Goal: Information Seeking & Learning: Learn about a topic

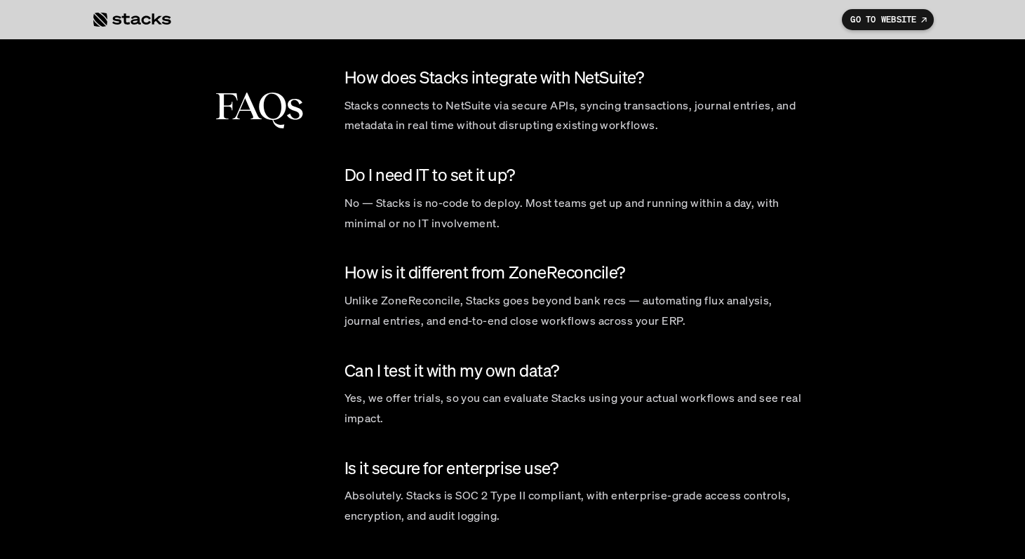
scroll to position [5905, 0]
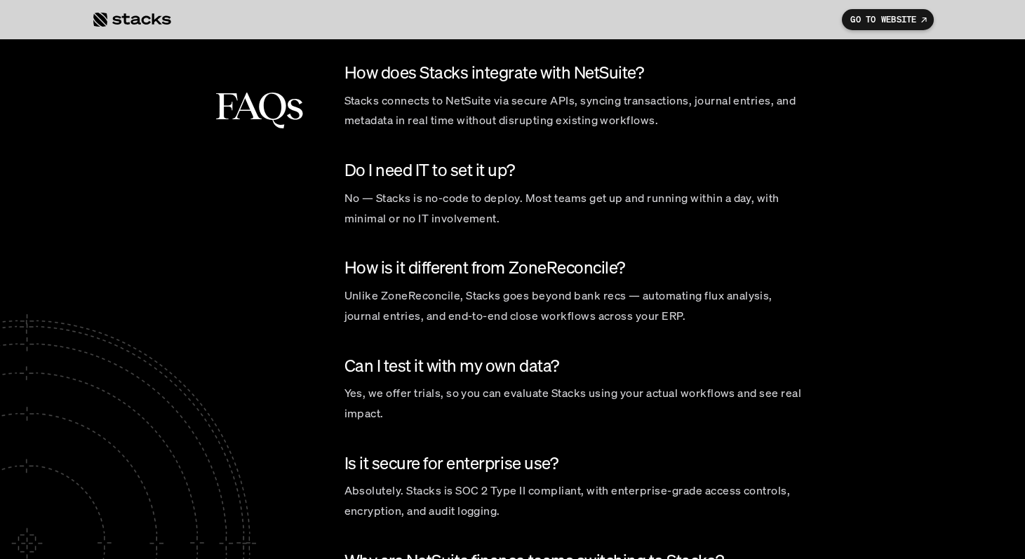
click at [473, 309] on p "Unlike ZoneReconcile, Stacks goes beyond bank recs — automating flux analysis, …" at bounding box center [576, 306] width 463 height 41
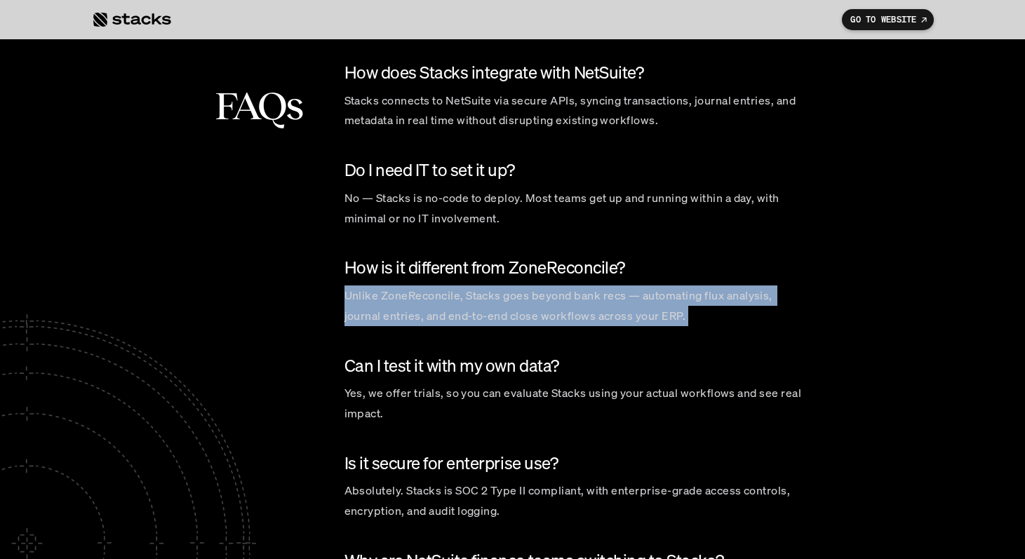
click at [473, 309] on p "Unlike ZoneReconcile, Stacks goes beyond bank recs — automating flux analysis, …" at bounding box center [576, 306] width 463 height 41
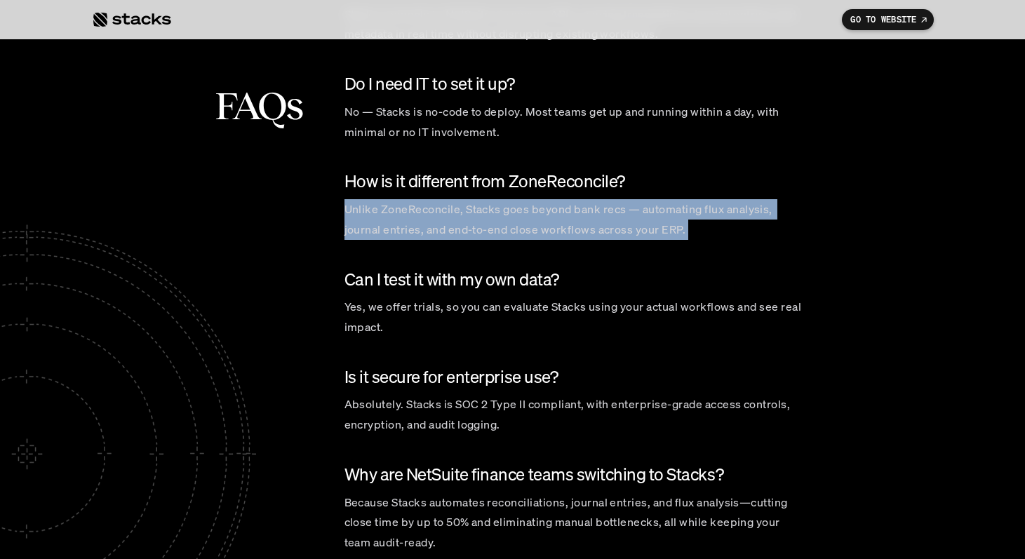
scroll to position [6004, 0]
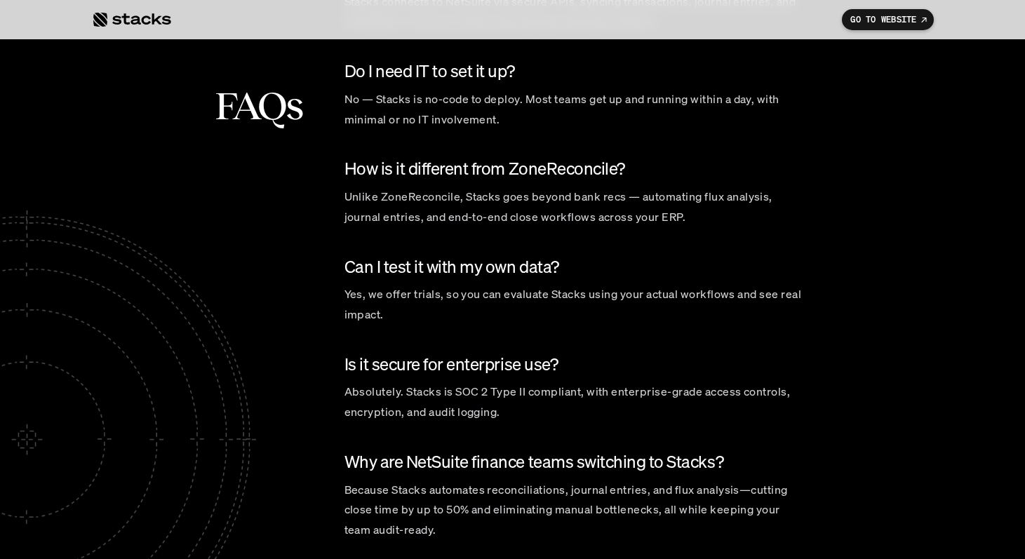
click at [474, 309] on p "Yes, we offer trials, so you can evaluate Stacks using your actual workflows an…" at bounding box center [576, 304] width 463 height 41
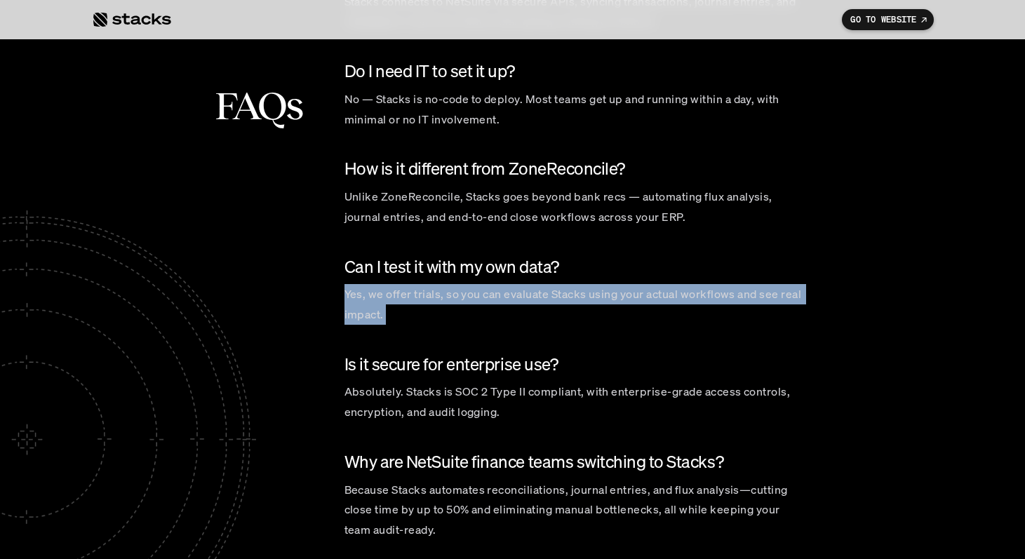
click at [474, 309] on p "Yes, we offer trials, so you can evaluate Stacks using your actual workflows an…" at bounding box center [576, 304] width 463 height 41
click at [481, 317] on p "Yes, we offer trials, so you can evaluate Stacks using your actual workflows an…" at bounding box center [576, 304] width 463 height 41
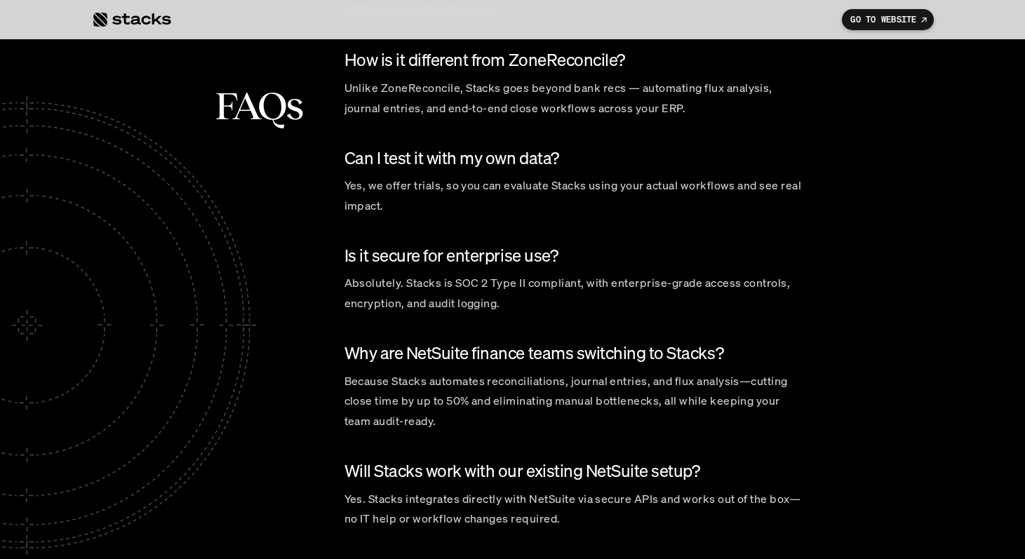
scroll to position [6115, 0]
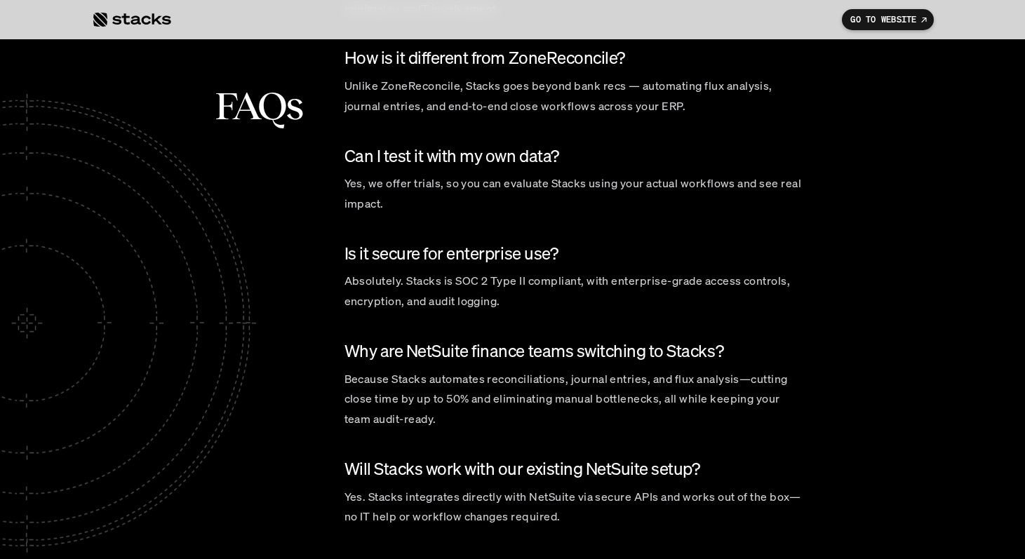
click at [476, 300] on p "Absolutely. Stacks is SOC 2 Type II compliant, with enterprise-grade access con…" at bounding box center [576, 291] width 463 height 41
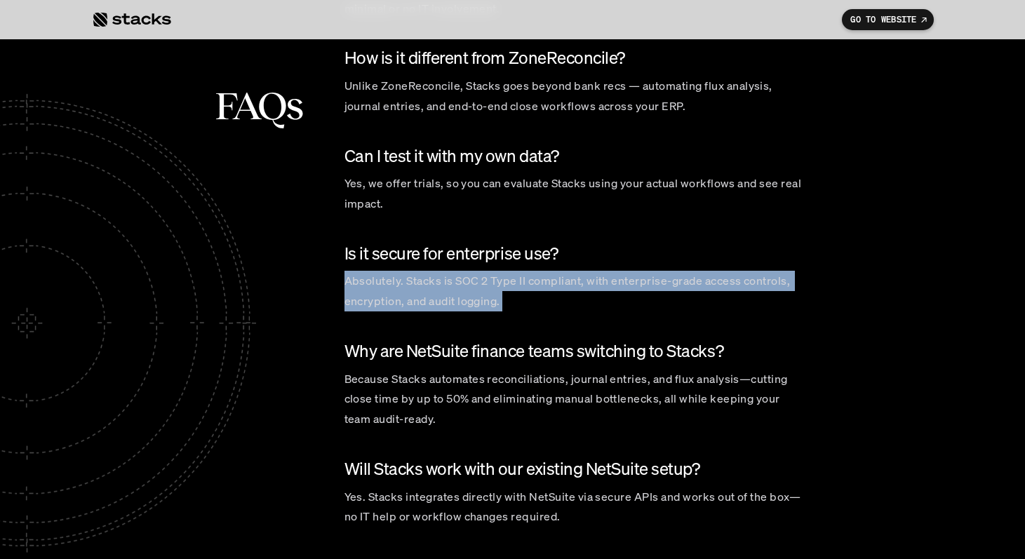
click at [476, 300] on p "Absolutely. Stacks is SOC 2 Type II compliant, with enterprise-grade access con…" at bounding box center [576, 291] width 463 height 41
click at [484, 320] on div "How does Stacks integrate with NetSuite? Stacks connects to NetSuite via secure…" at bounding box center [576, 189] width 463 height 676
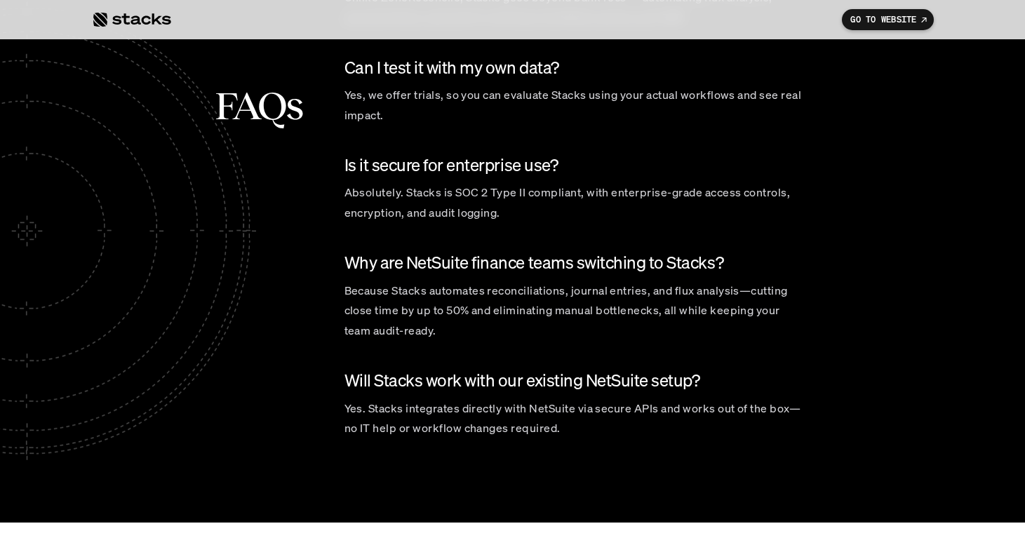
scroll to position [6209, 0]
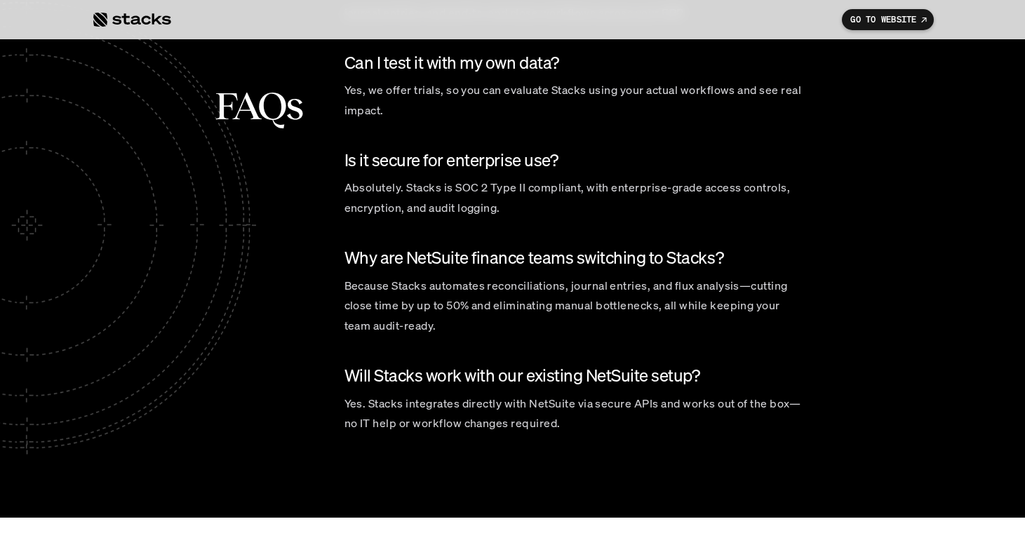
click at [484, 320] on p "Because Stacks automates reconciliations, journal entries, and flux analysis—cu…" at bounding box center [576, 306] width 463 height 60
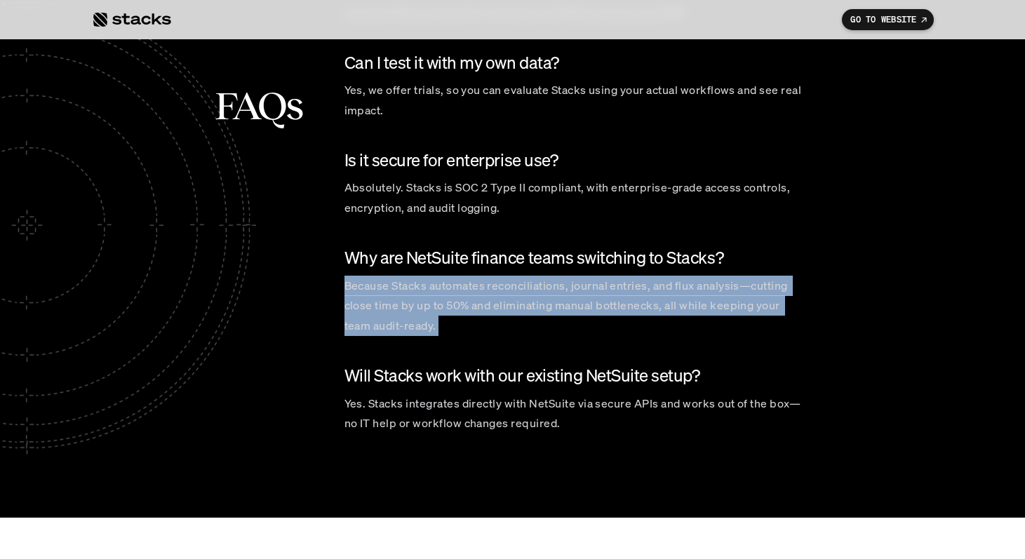
click at [484, 320] on p "Because Stacks automates reconciliations, journal entries, and flux analysis—cu…" at bounding box center [576, 306] width 463 height 60
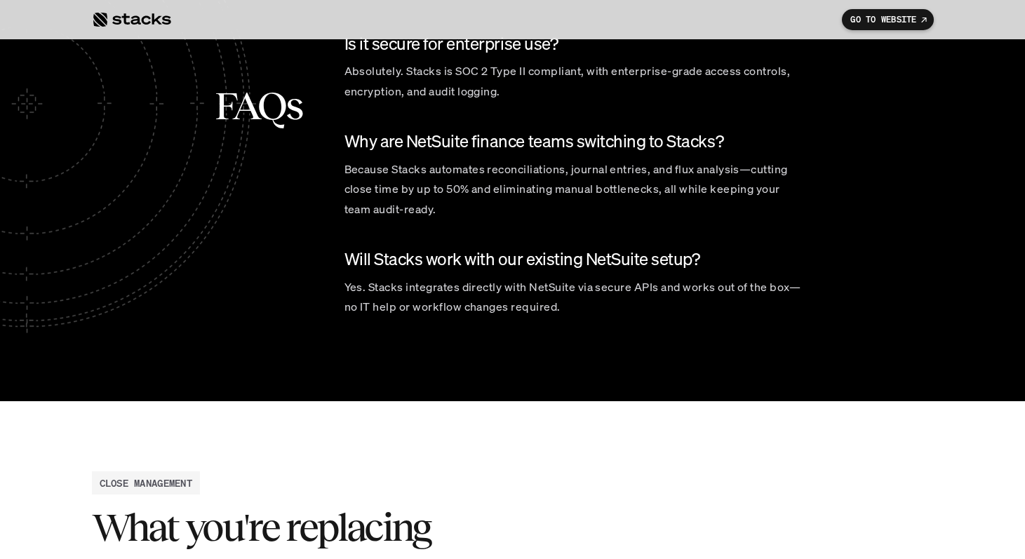
scroll to position [6339, 0]
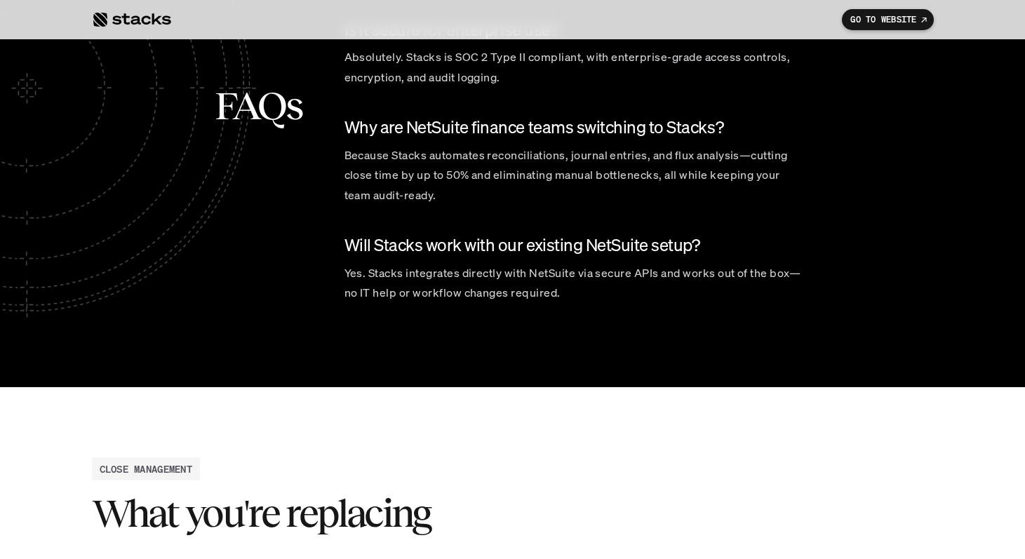
click at [475, 294] on p "Yes. Stacks integrates directly with NetSuite via secure APIs and works out of …" at bounding box center [576, 283] width 463 height 41
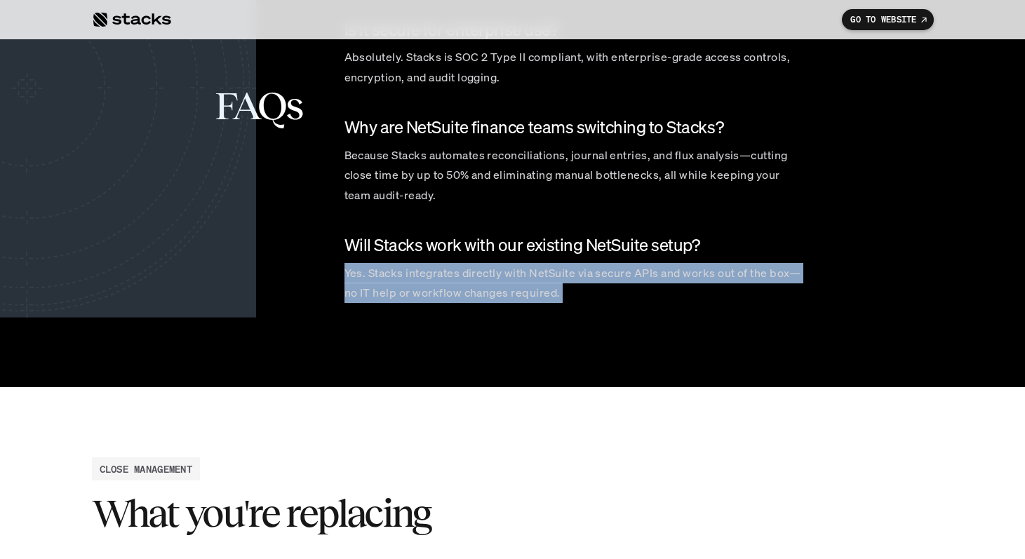
click at [475, 294] on p "Yes. Stacks integrates directly with NetSuite via secure APIs and works out of …" at bounding box center [576, 283] width 463 height 41
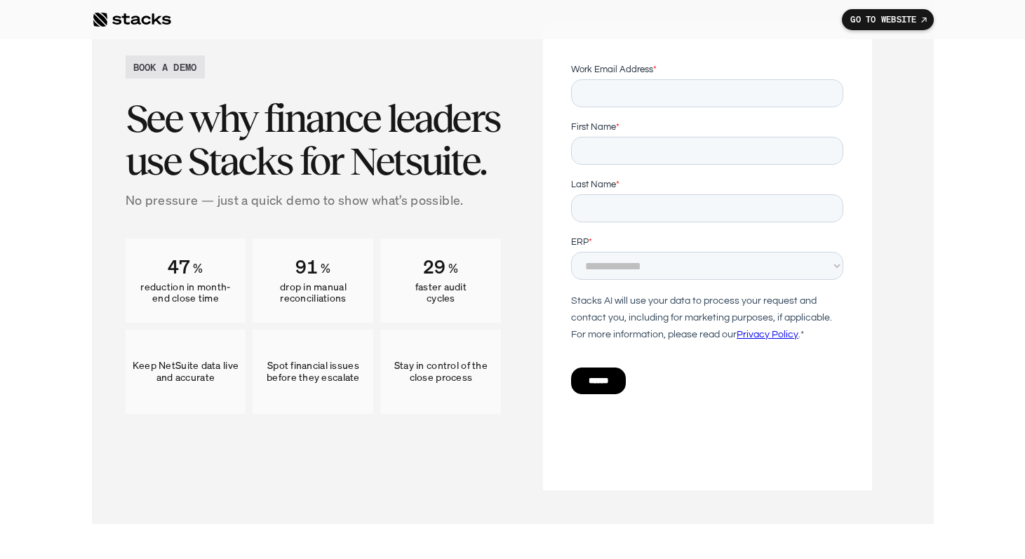
scroll to position [7376, 0]
